Goal: Find specific page/section: Find specific page/section

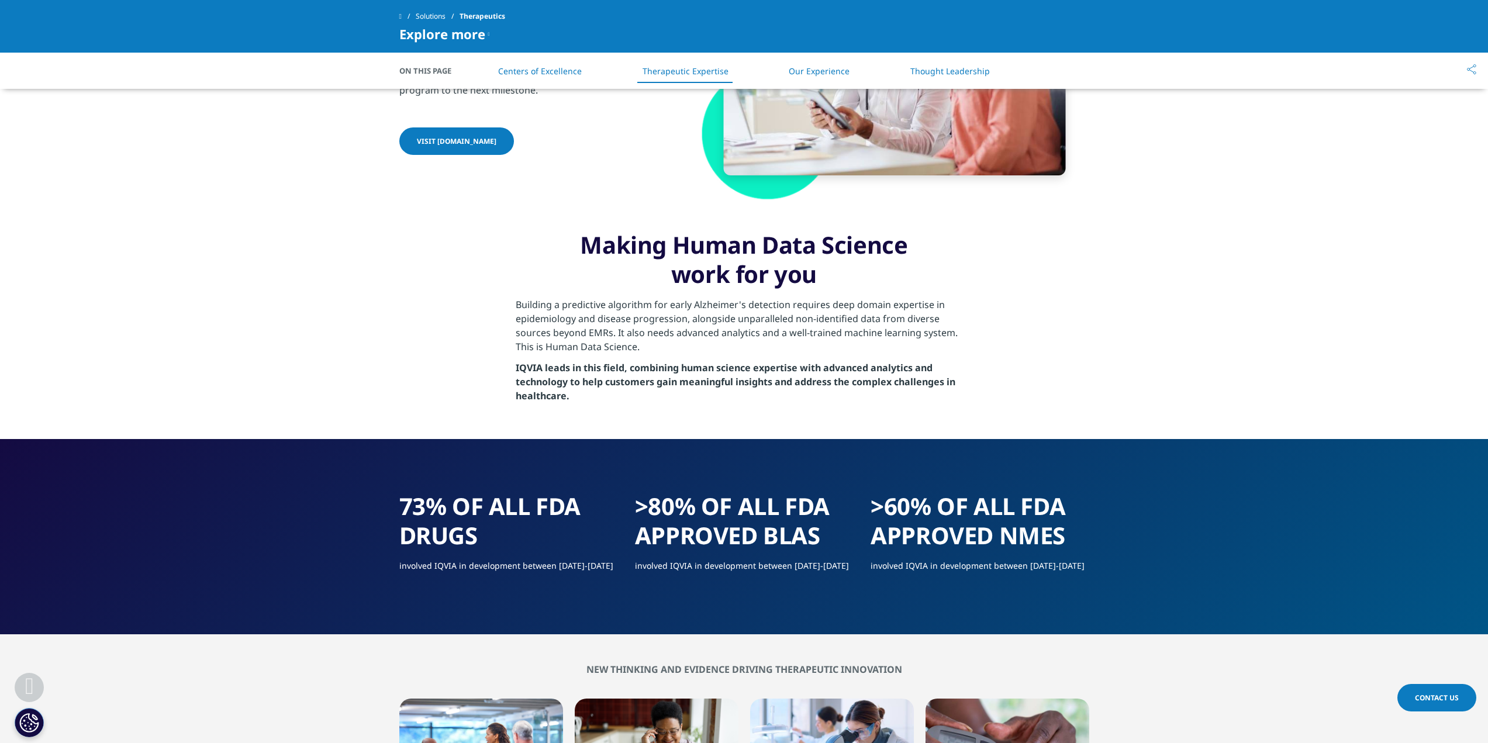
scroll to position [1792, 0]
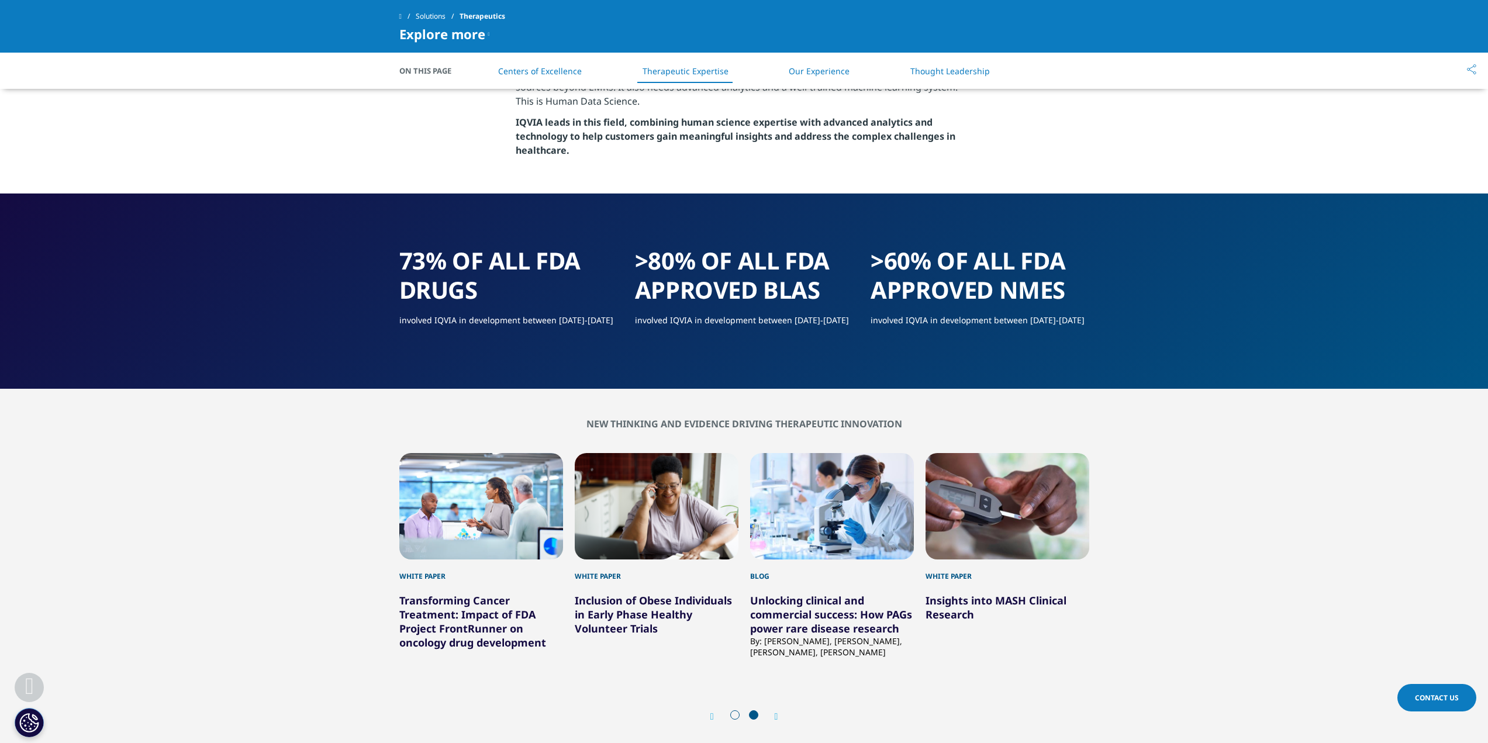
click at [797, 282] on h1 ">80% OF ALL FDA APPROVED BLAS" at bounding box center [744, 279] width 218 height 67
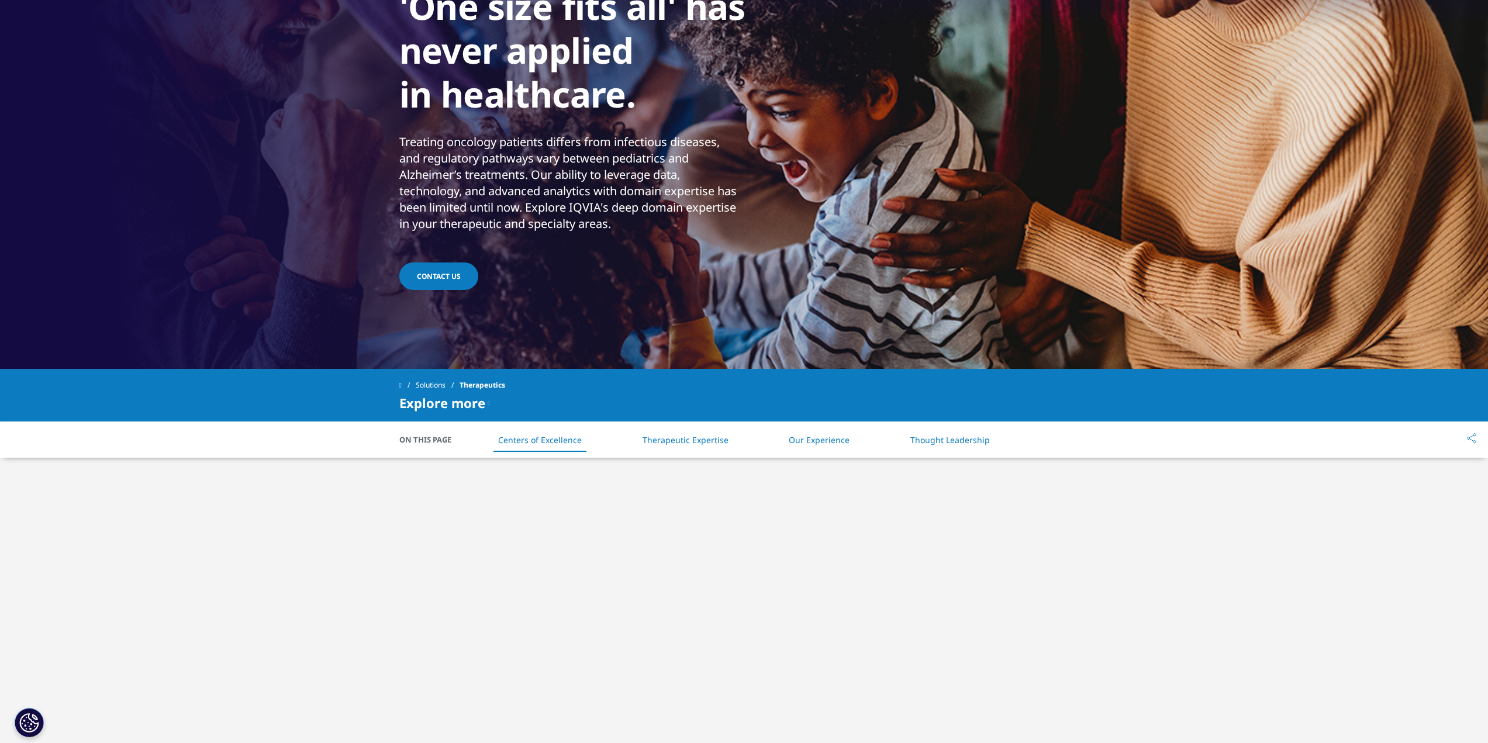
scroll to position [0, 0]
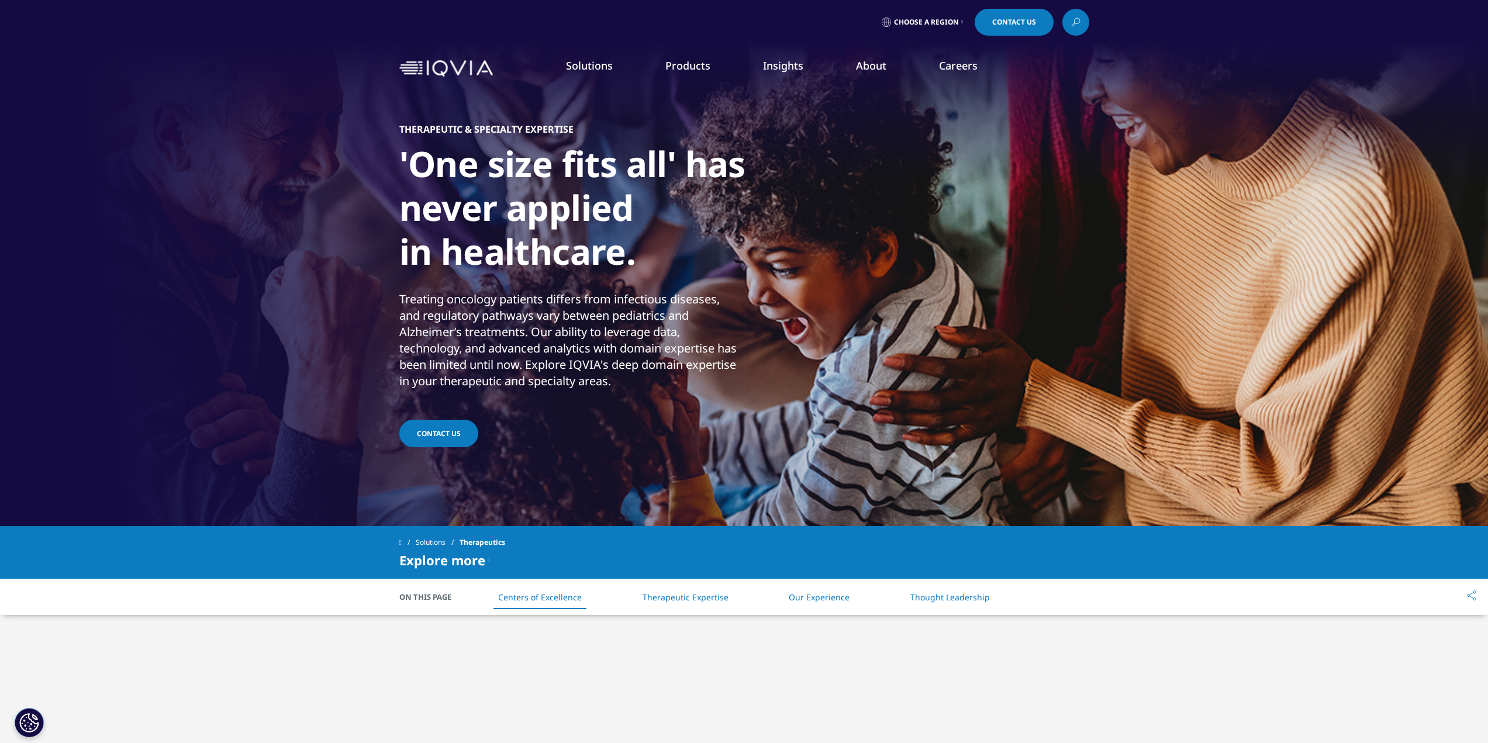
click at [600, 77] on li "Solutions quick find a capability Clear Search Loading SOLUTIONS Research & Dev…" at bounding box center [589, 76] width 99 height 37
click at [596, 69] on link "Solutions" at bounding box center [589, 65] width 47 height 14
click at [878, 61] on link "About" at bounding box center [871, 65] width 30 height 14
click at [421, 158] on link "Our Story" at bounding box center [588, 157] width 359 height 13
